Goal: Navigation & Orientation: Find specific page/section

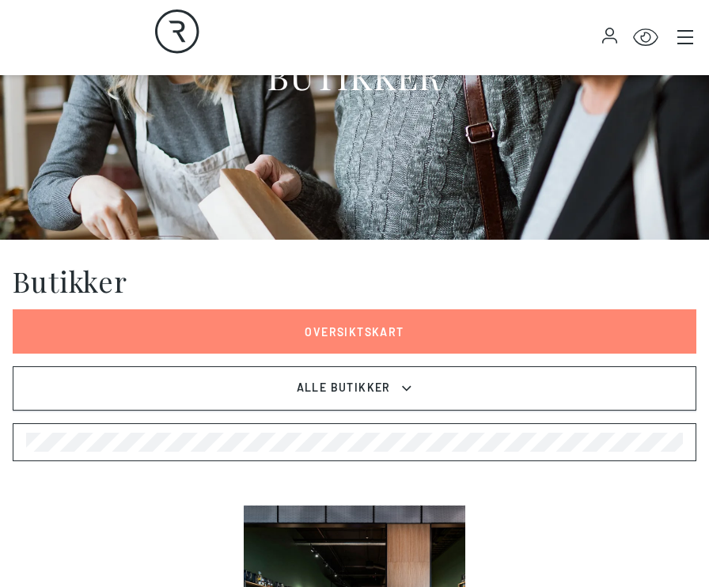
scroll to position [237, 0]
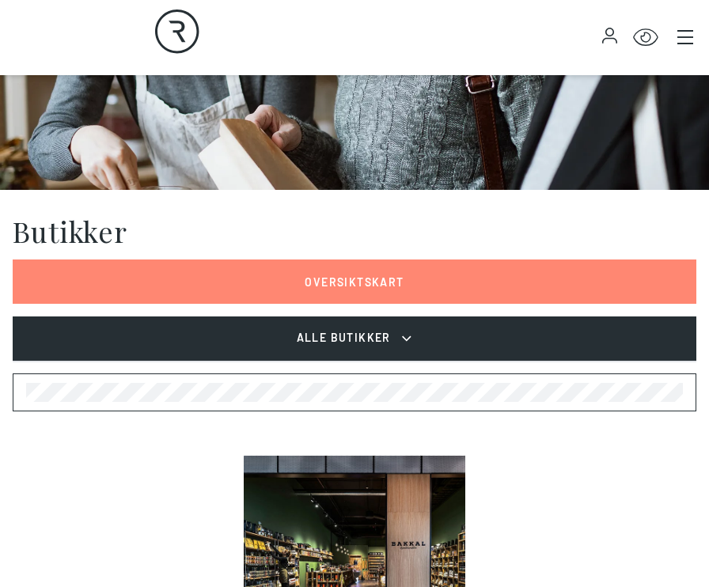
click at [419, 351] on button "Alle Butikker" at bounding box center [355, 339] width 684 height 44
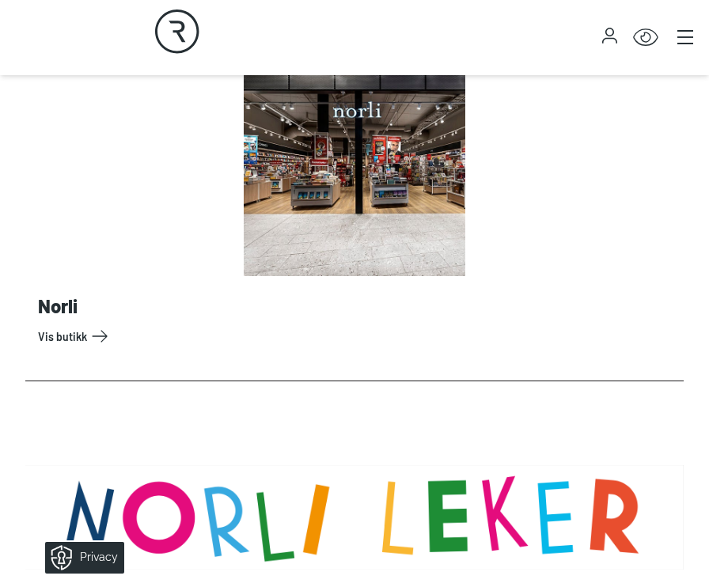
scroll to position [9416, 0]
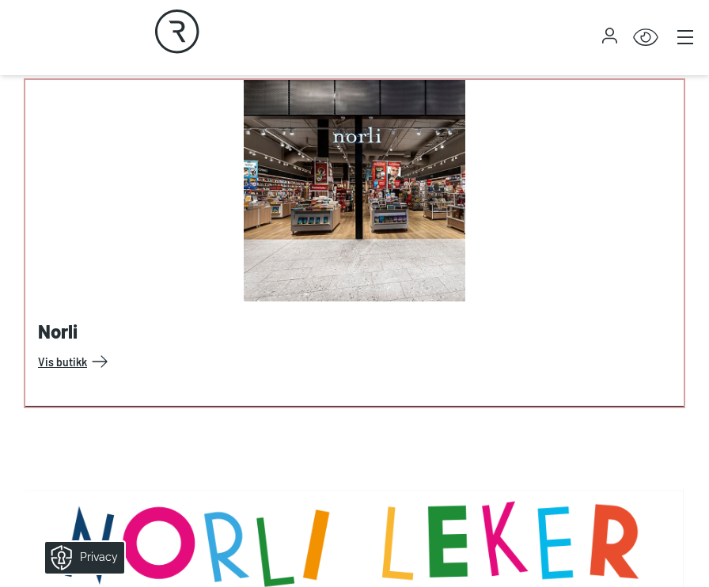
click at [70, 368] on link "Vis butikk" at bounding box center [357, 361] width 639 height 25
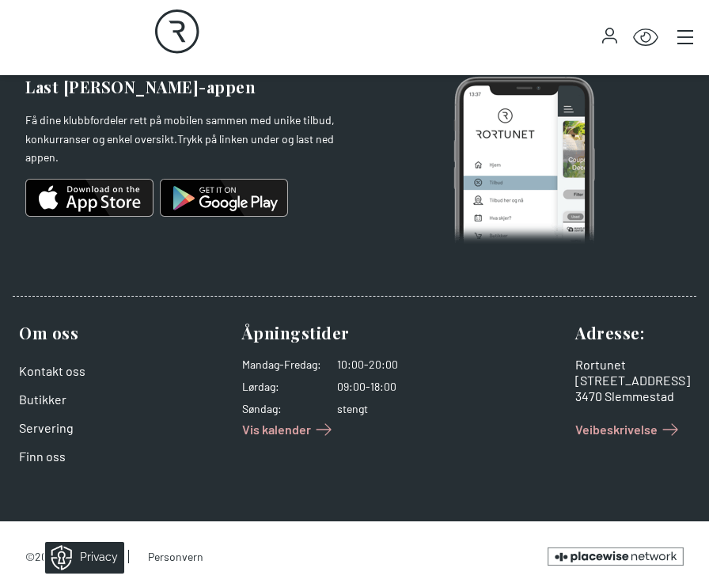
scroll to position [1410, 0]
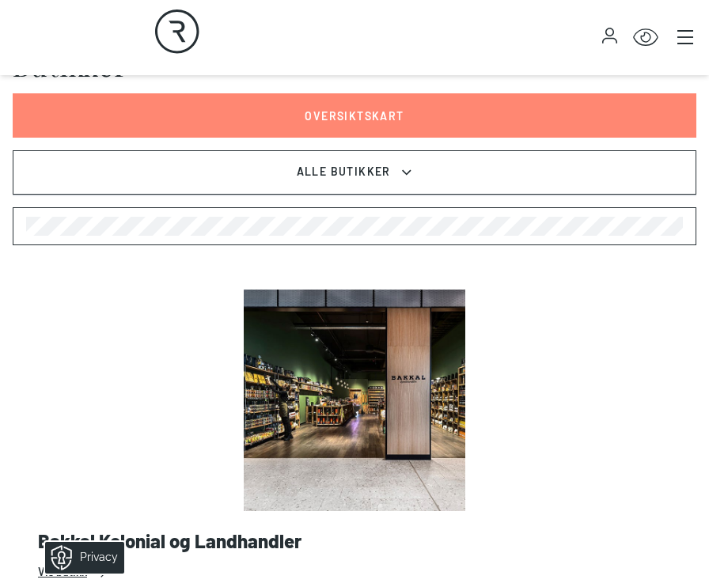
scroll to position [475, 0]
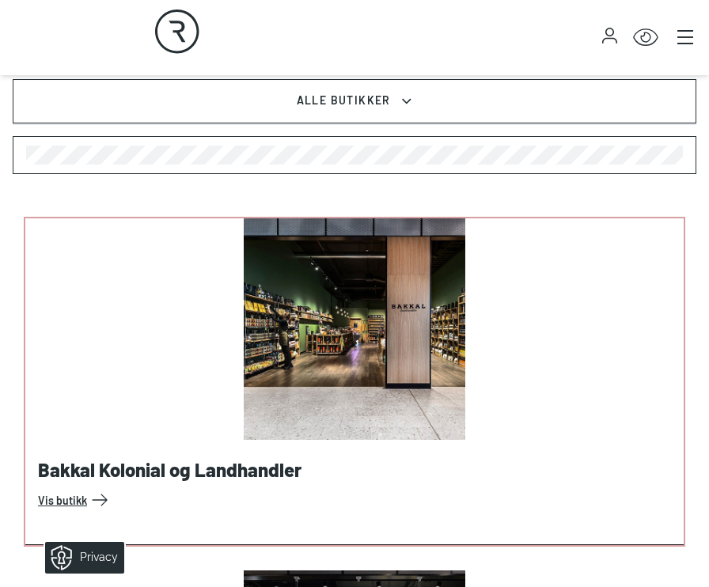
click at [229, 487] on link "Vis butikk" at bounding box center [357, 499] width 639 height 25
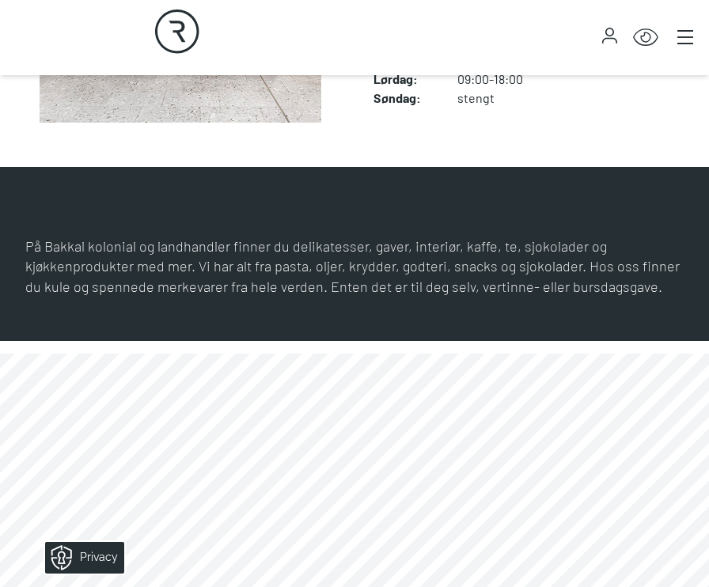
scroll to position [633, 0]
